Goal: Find specific page/section: Find specific page/section

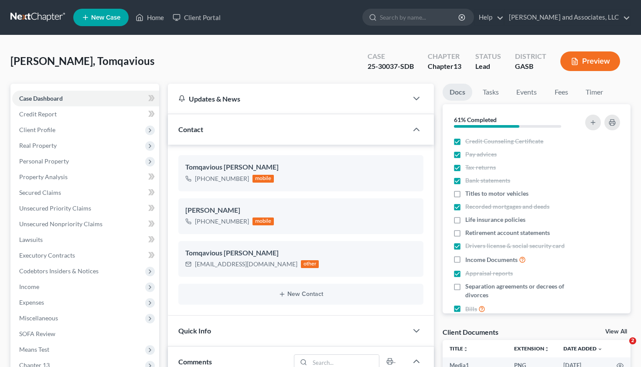
select select "0"
click at [153, 21] on link "Home" at bounding box center [149, 18] width 37 height 16
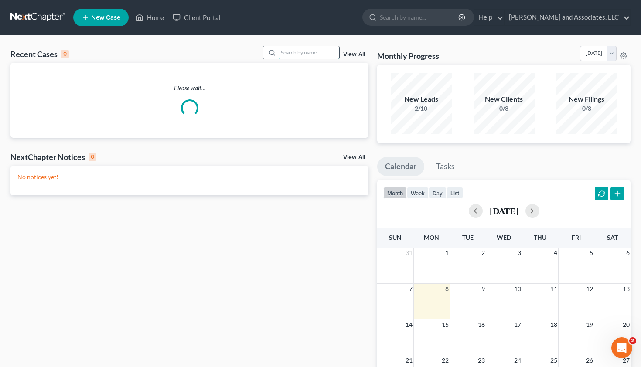
click at [282, 57] on input "search" at bounding box center [308, 52] width 61 height 13
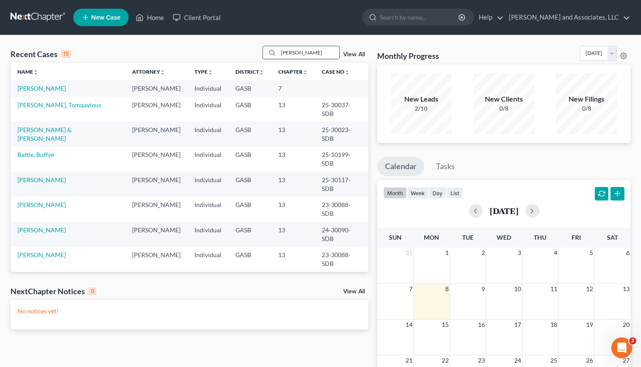
type input "[PERSON_NAME]"
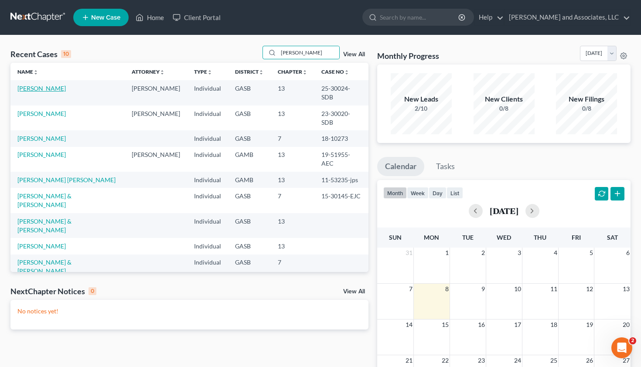
click at [39, 91] on link "[PERSON_NAME]" at bounding box center [41, 88] width 48 height 7
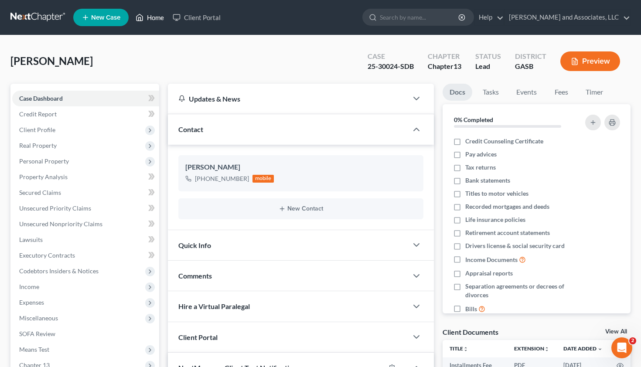
click at [149, 22] on link "Home" at bounding box center [149, 18] width 37 height 16
